Goal: Obtain resource: Download file/media

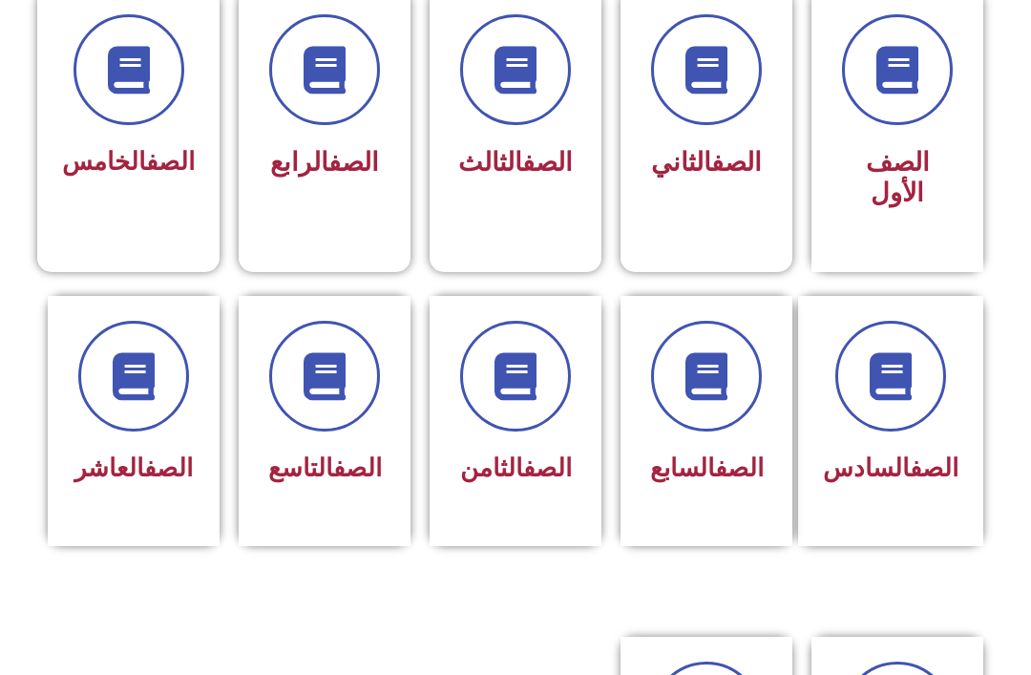
scroll to position [542, 0]
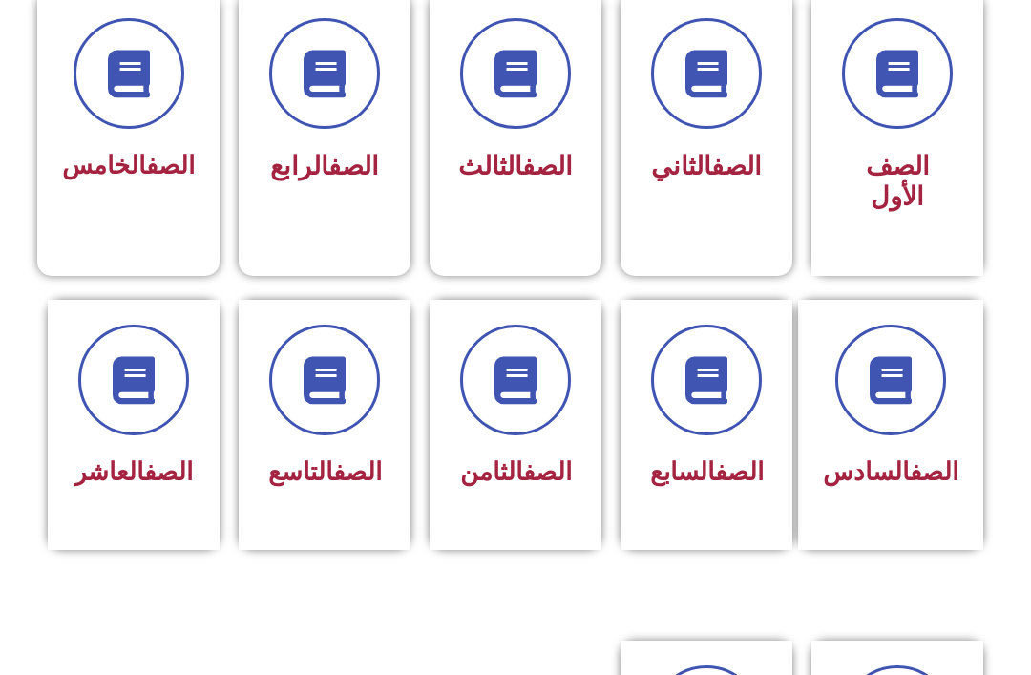
click at [548, 366] on span at bounding box center [515, 380] width 111 height 111
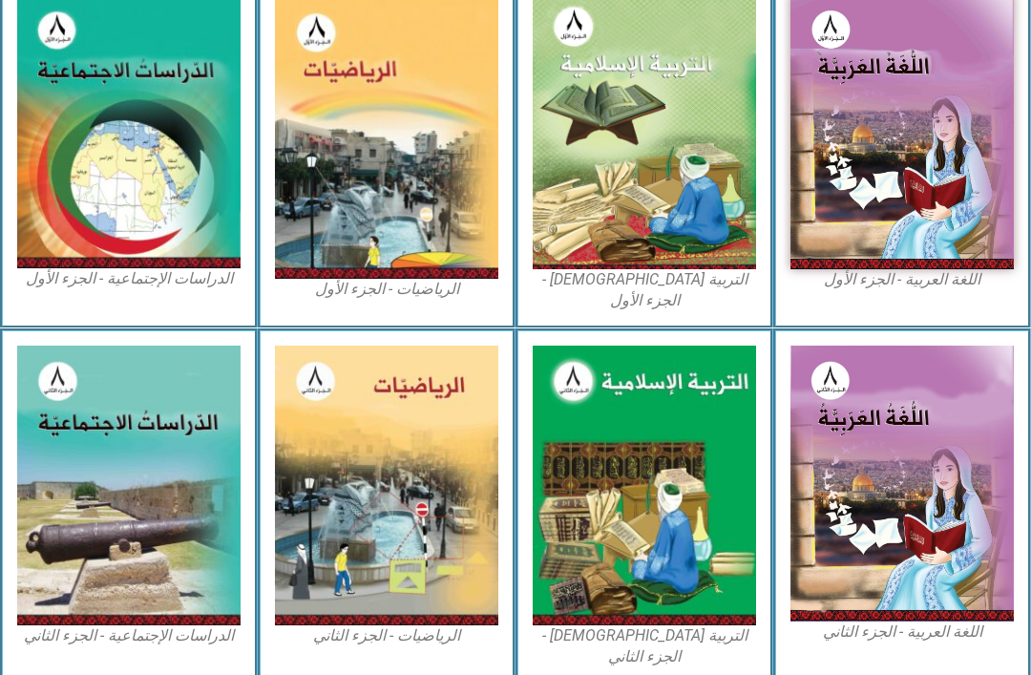
scroll to position [565, 0]
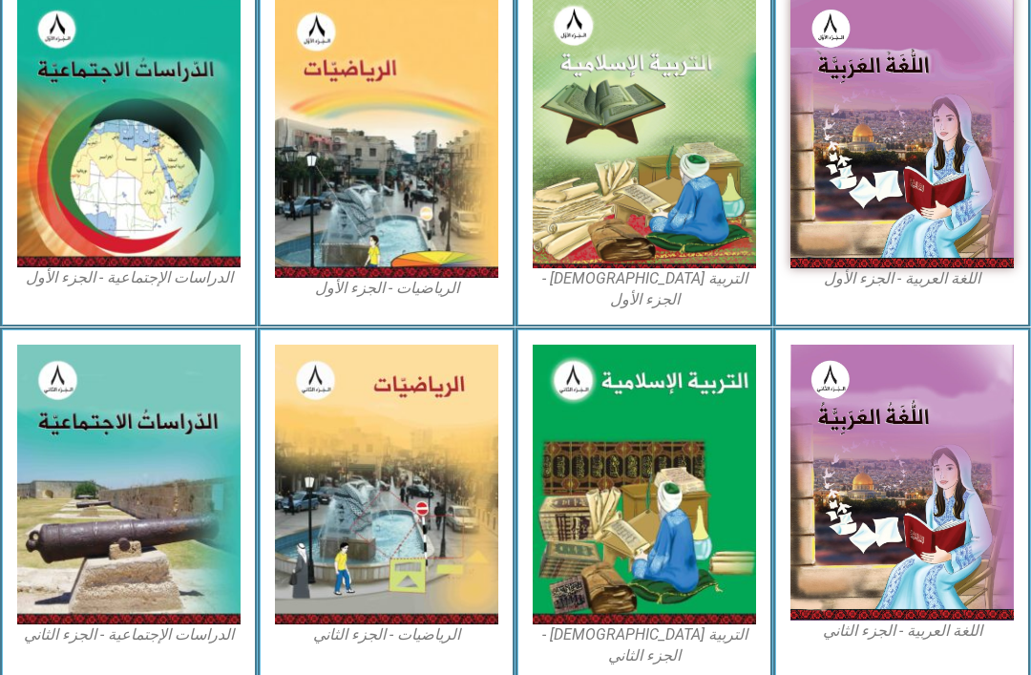
click at [706, 179] on img at bounding box center [644, 131] width 223 height 275
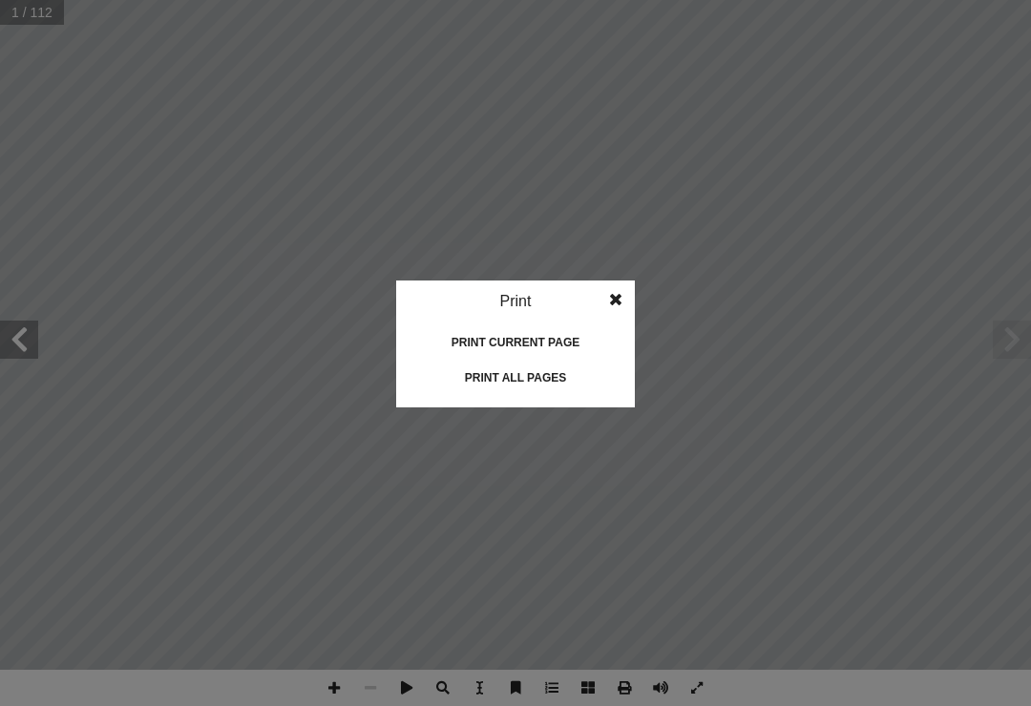
click at [524, 367] on div "Print all pages" at bounding box center [515, 378] width 191 height 31
